Goal: Transaction & Acquisition: Purchase product/service

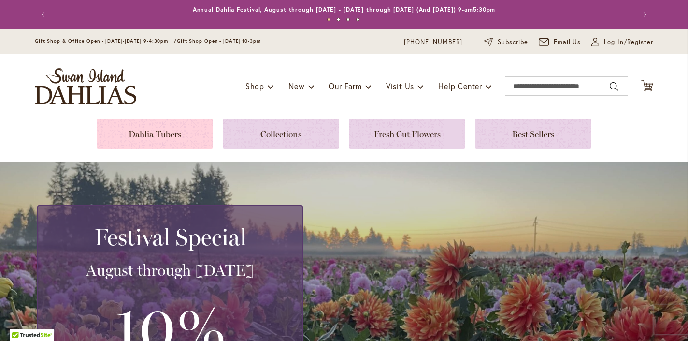
click at [139, 135] on link at bounding box center [155, 133] width 117 height 30
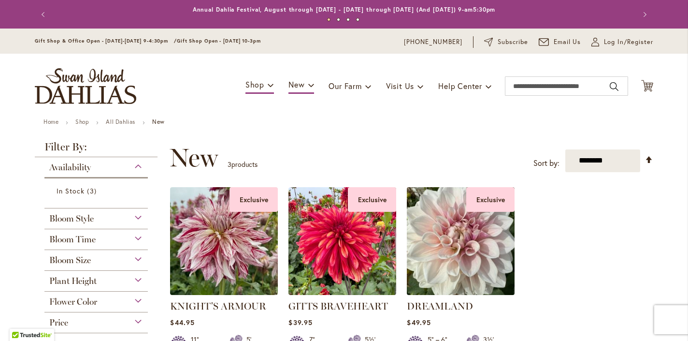
click at [468, 257] on img at bounding box center [461, 240] width 113 height 113
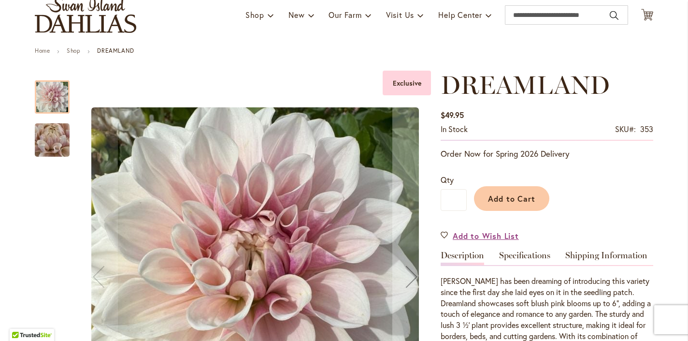
scroll to position [149, 0]
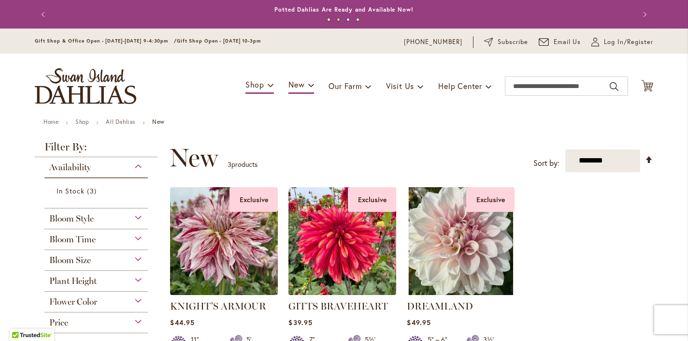
click at [136, 173] on div "Availability" at bounding box center [95, 164] width 103 height 15
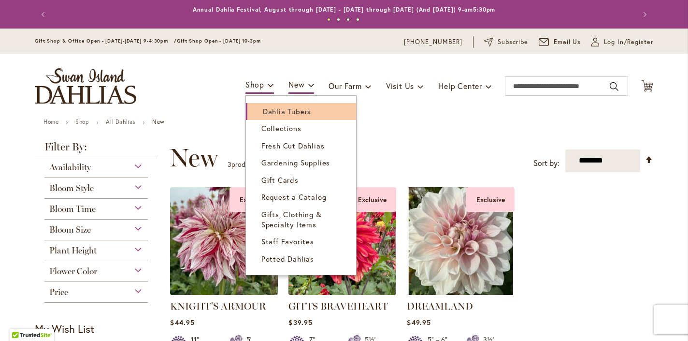
click at [279, 113] on span "Dahlia Tubers" at bounding box center [287, 111] width 48 height 10
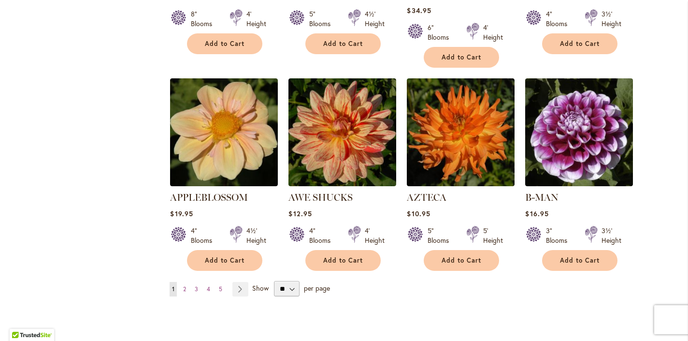
scroll to position [859, 0]
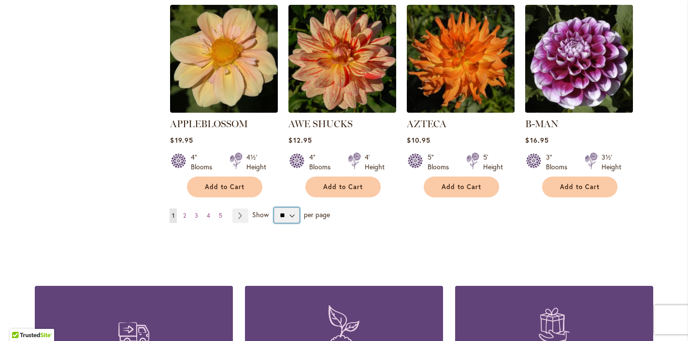
select select "**"
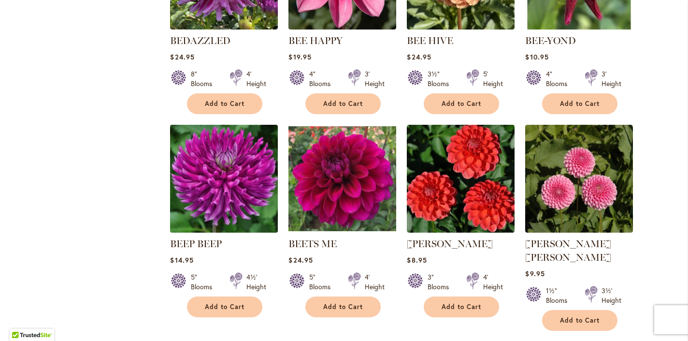
scroll to position [1607, 0]
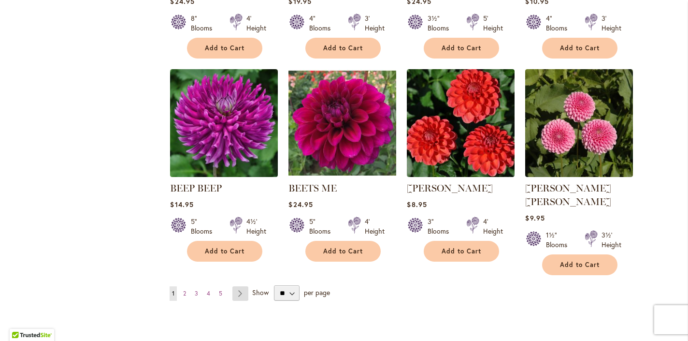
click at [240, 286] on link "Page Next" at bounding box center [241, 293] width 16 height 15
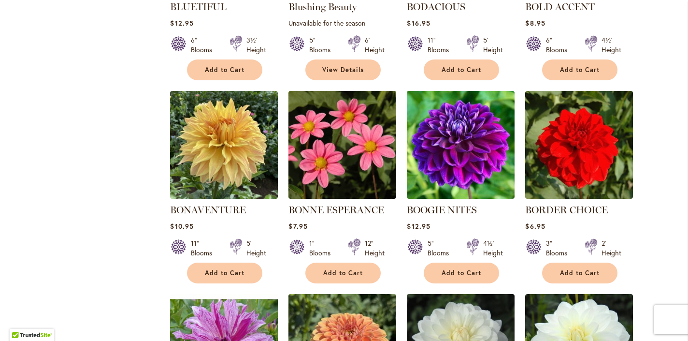
scroll to position [572, 0]
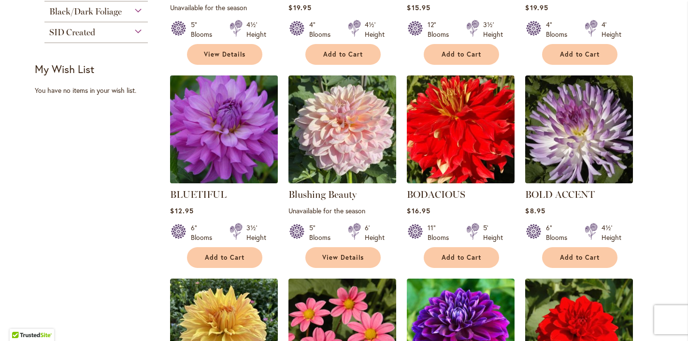
click at [245, 155] on img at bounding box center [224, 129] width 113 height 113
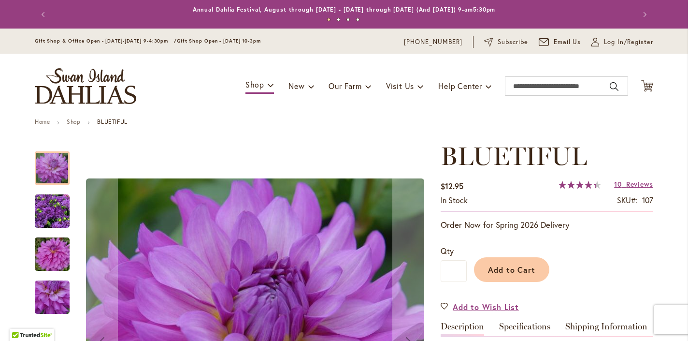
scroll to position [51, 0]
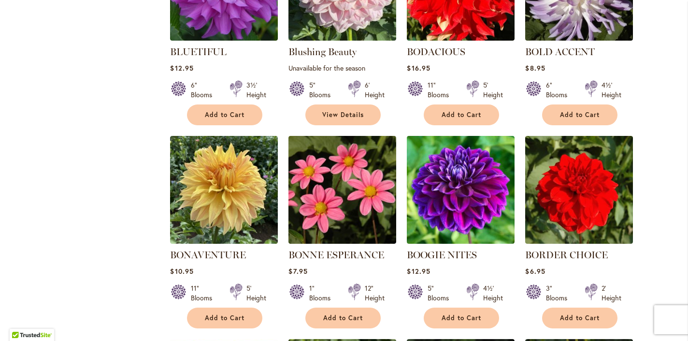
scroll to position [909, 0]
